Goal: Check status: Check status

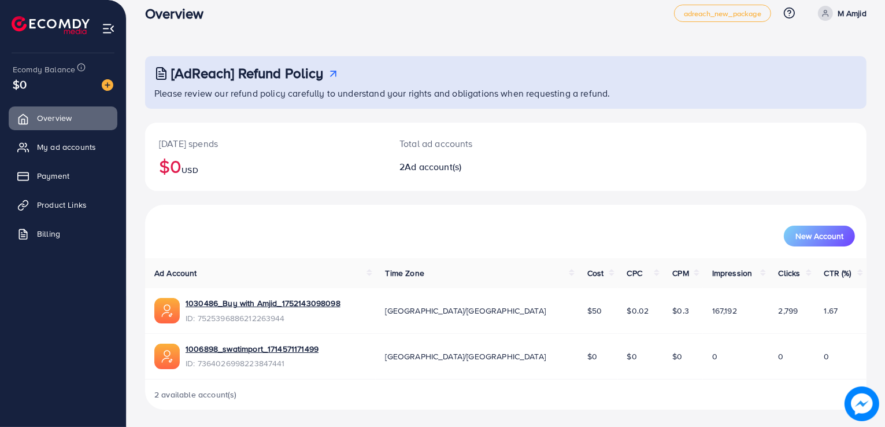
scroll to position [16, 0]
click at [270, 301] on link "1030486_Buy with Amjid_1752143098098" at bounding box center [263, 303] width 155 height 12
click at [55, 149] on span "My ad accounts" at bounding box center [69, 147] width 59 height 12
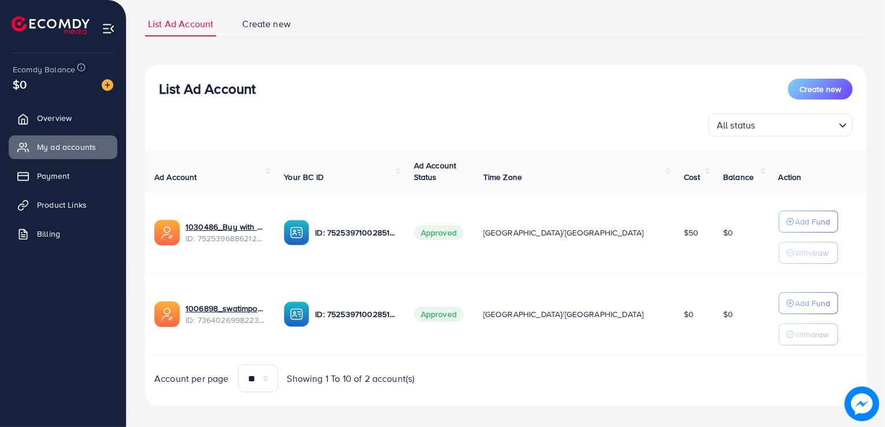
scroll to position [84, 0]
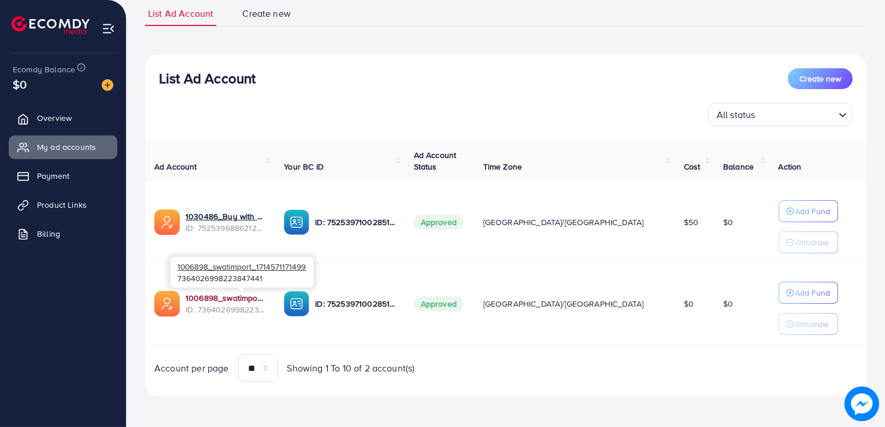
click at [265, 301] on link "1006898_swatimport_1714571171499" at bounding box center [226, 298] width 80 height 12
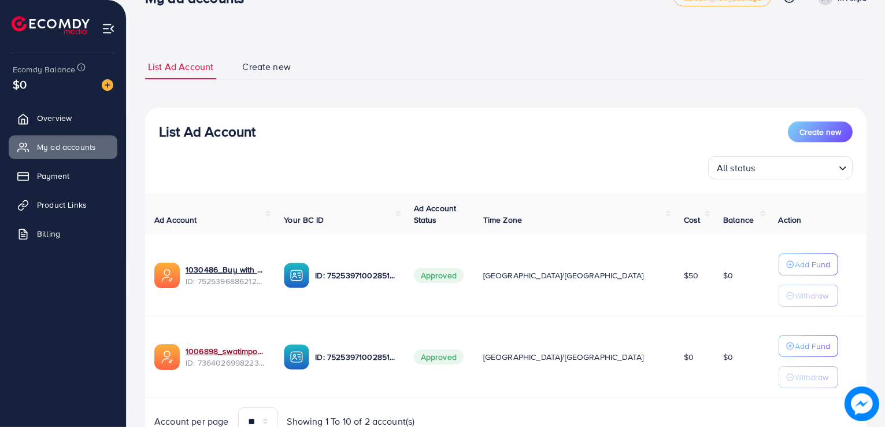
scroll to position [30, 0]
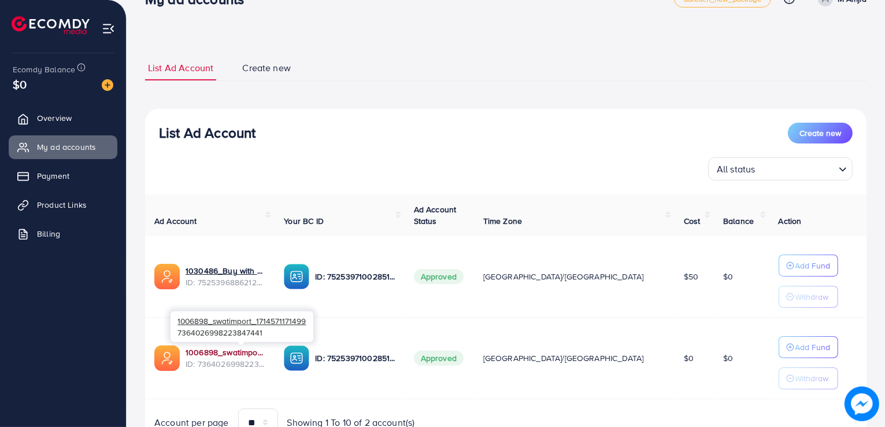
click at [241, 347] on link "1006898_swatimport_1714571171499" at bounding box center [226, 352] width 80 height 12
